Goal: Entertainment & Leisure: Consume media (video, audio)

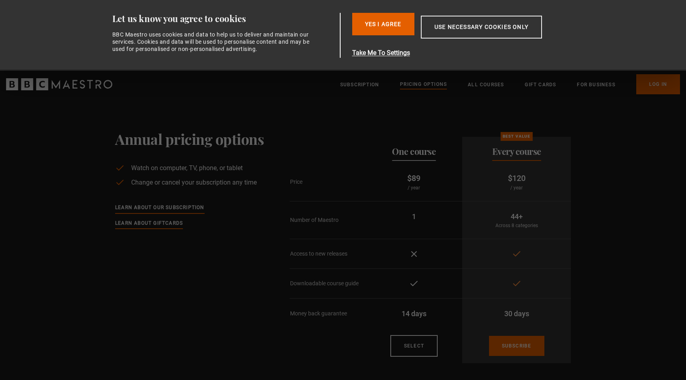
click at [236, 111] on section "Annual pricing options Watch on computer, TV, phone, or tablet Change or cancel…" at bounding box center [343, 233] width 686 height 271
click at [377, 26] on button "Yes I Agree" at bounding box center [383, 24] width 62 height 22
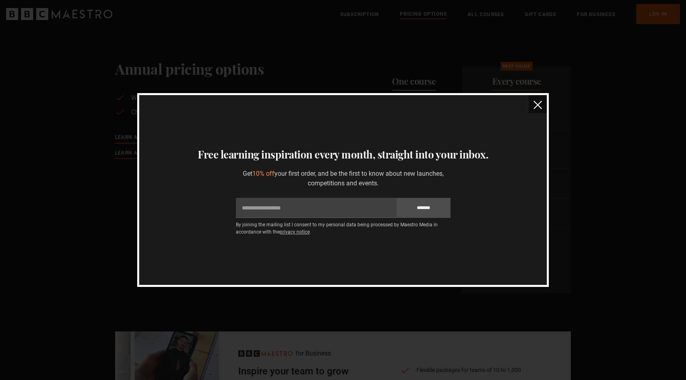
click at [651, 32] on div "Thanks for signing up Your unique 10% off discount code is NEW768933 Copy disco…" at bounding box center [343, 190] width 686 height 380
click at [539, 104] on img "close" at bounding box center [538, 105] width 8 height 8
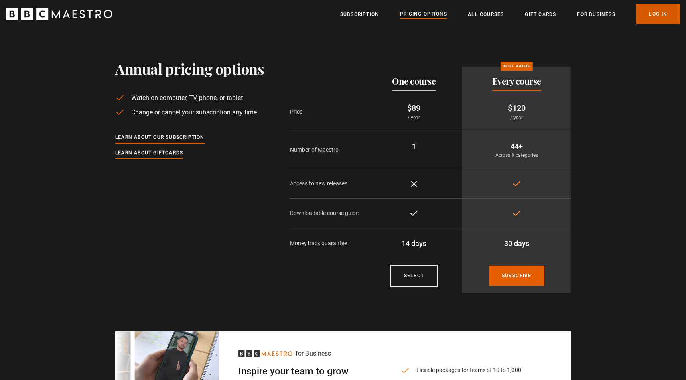
click at [659, 15] on link "Log In" at bounding box center [659, 14] width 44 height 20
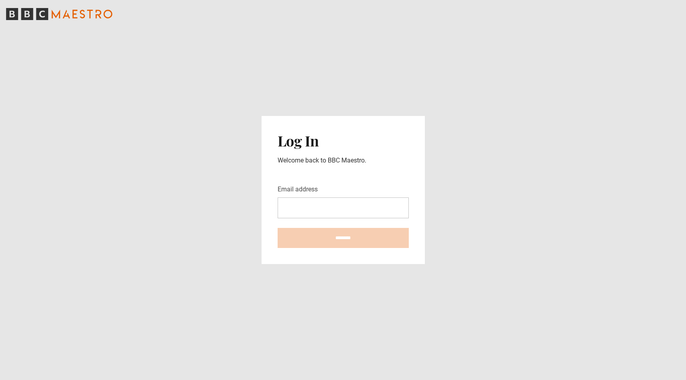
type input "**********"
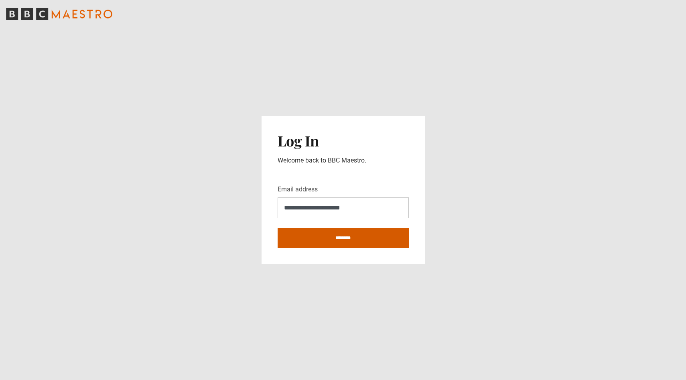
click at [330, 235] on input "********" at bounding box center [343, 238] width 131 height 20
type input "**********"
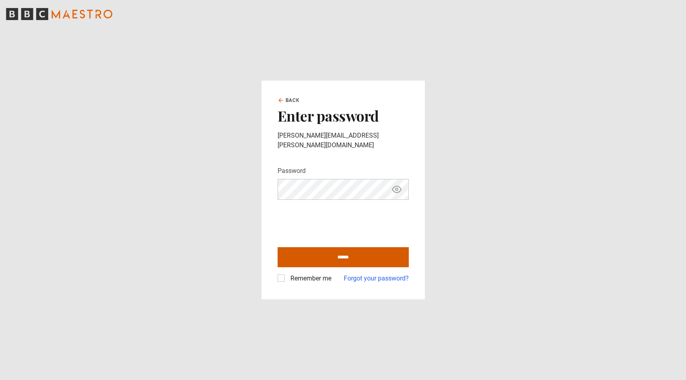
click at [310, 258] on input "******" at bounding box center [343, 257] width 131 height 20
type input "**********"
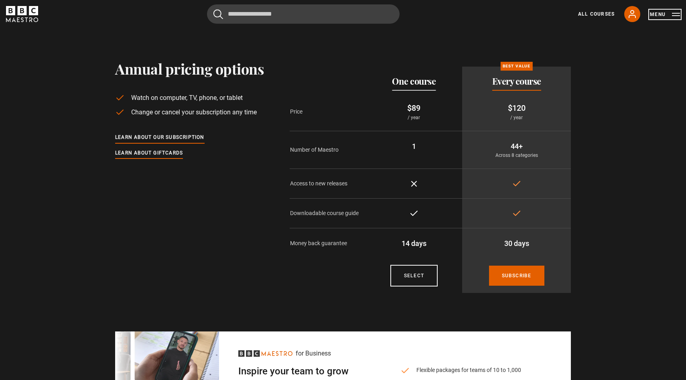
click at [659, 14] on button "Menu" at bounding box center [665, 14] width 30 height 8
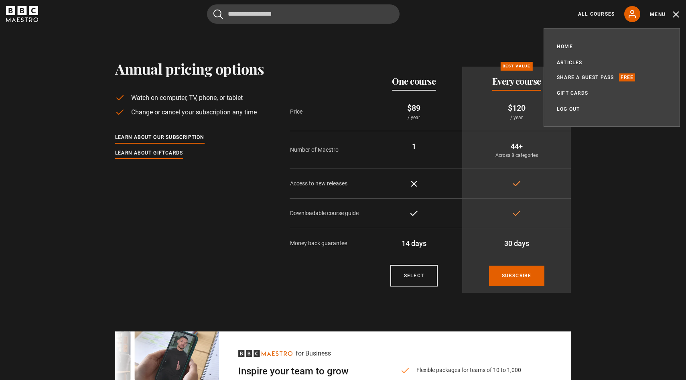
click at [367, 32] on section "Annual pricing options Watch on computer, TV, phone, or tablet Change or cancel…" at bounding box center [343, 163] width 686 height 271
click at [599, 18] on div "All Courses My Account Search Menu" at bounding box center [625, 14] width 112 height 16
click at [597, 14] on link "All Courses" at bounding box center [596, 13] width 37 height 7
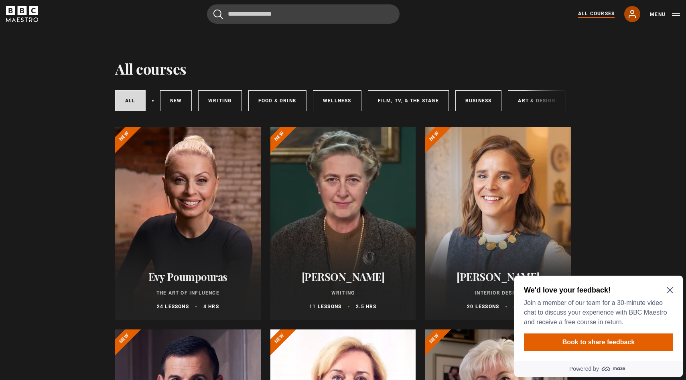
click at [631, 15] on icon at bounding box center [632, 13] width 6 height 7
click at [673, 286] on div "We'd love your feedback! Join a member of our team for a 30-minute video chat t…" at bounding box center [598, 306] width 149 height 42
click at [673, 291] on icon "Close Maze Prompt" at bounding box center [670, 290] width 6 height 6
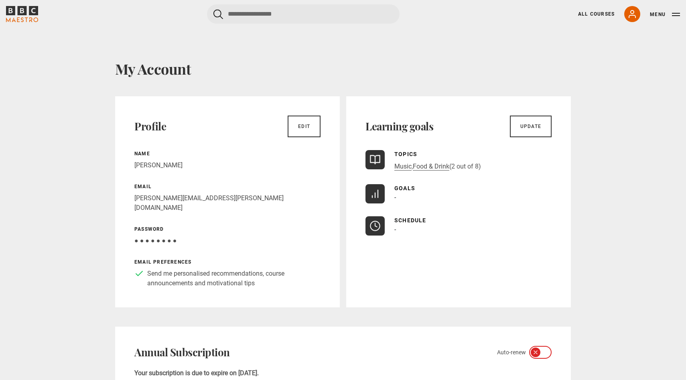
click at [24, 11] on icon "BBC Maestro" at bounding box center [22, 10] width 9 height 9
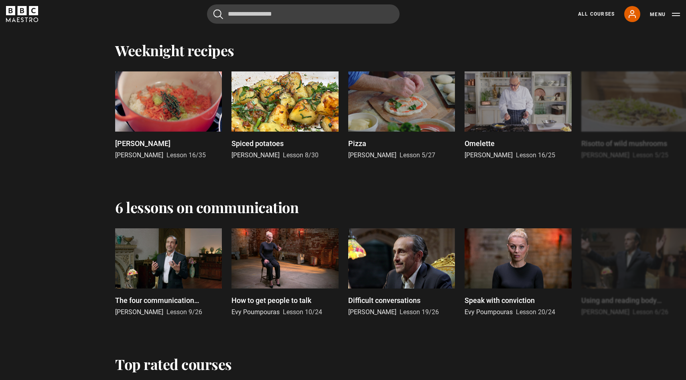
scroll to position [992, 0]
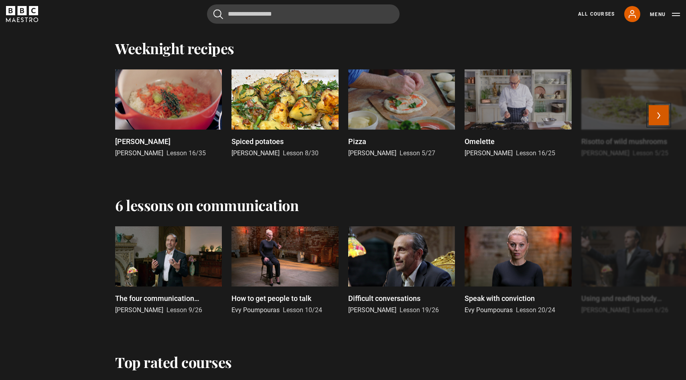
click at [659, 114] on button "Next" at bounding box center [659, 115] width 20 height 20
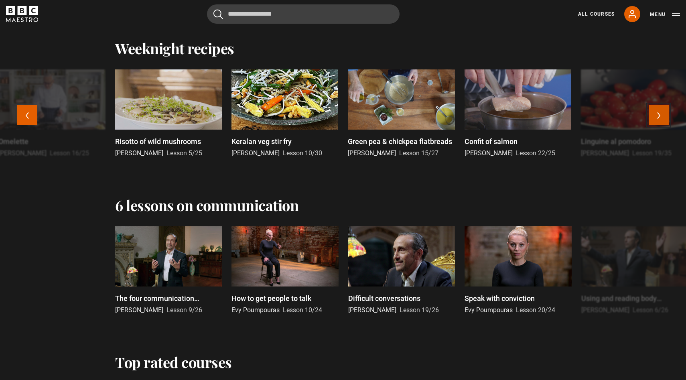
click at [659, 114] on button "Next" at bounding box center [659, 115] width 20 height 20
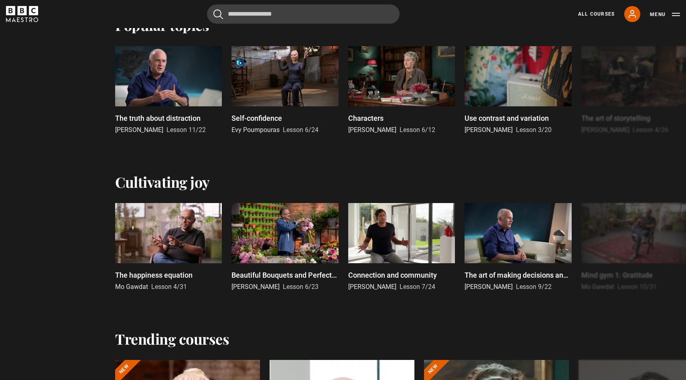
scroll to position [377, 0]
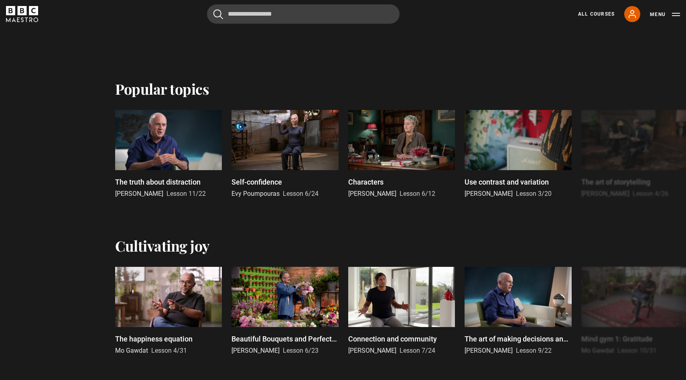
click at [27, 10] on icon "BBC Maestro" at bounding box center [22, 14] width 32 height 16
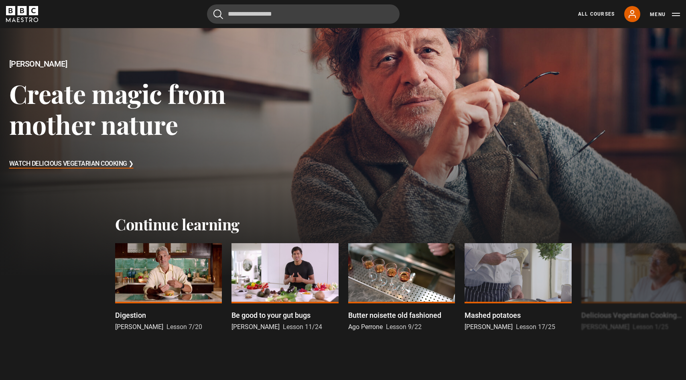
scroll to position [76, 0]
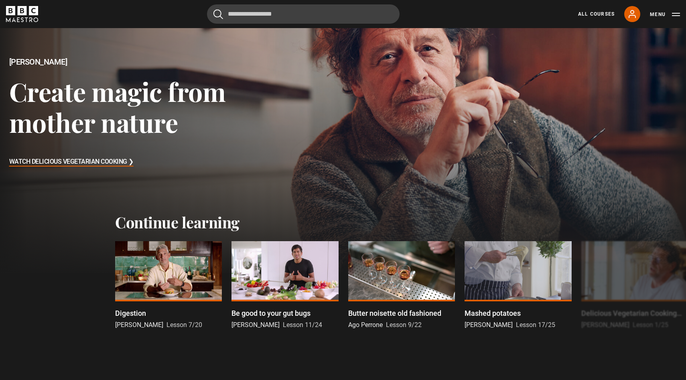
click at [177, 101] on h3 "Create magic from mother nature" at bounding box center [142, 107] width 266 height 62
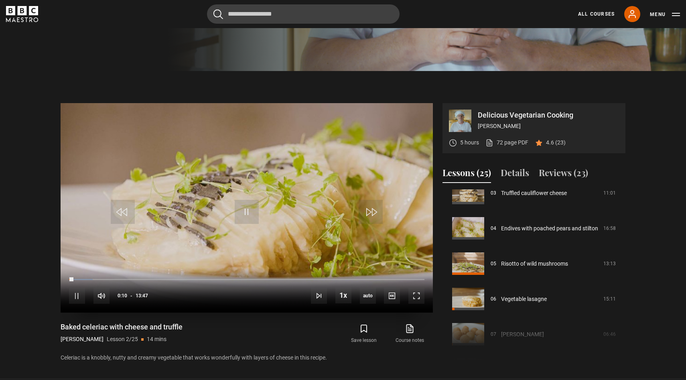
scroll to position [336, 0]
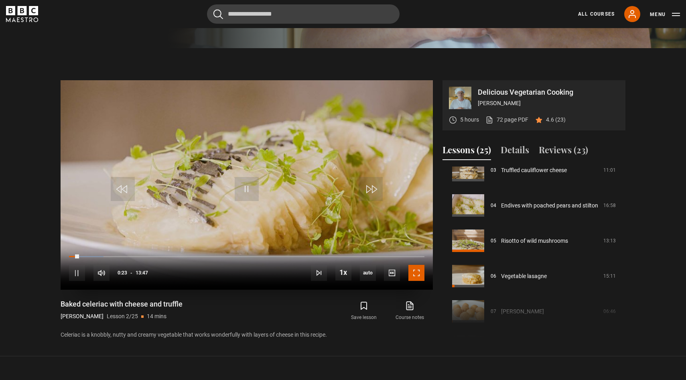
click at [421, 273] on span "Video Player" at bounding box center [417, 273] width 16 height 16
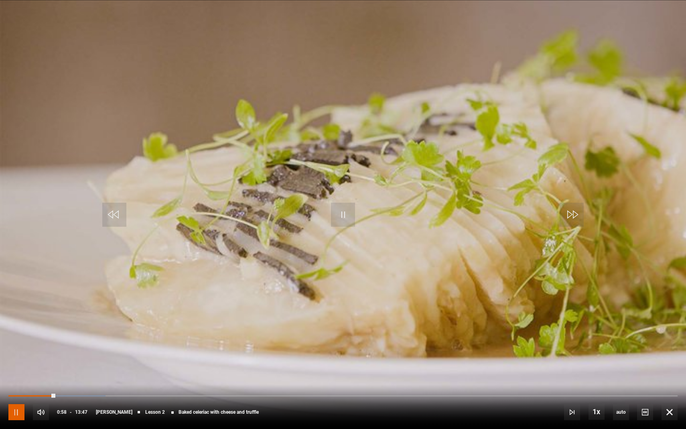
click at [12, 380] on span "Video Player" at bounding box center [16, 412] width 16 height 16
